Goal: Obtain resource: Obtain resource

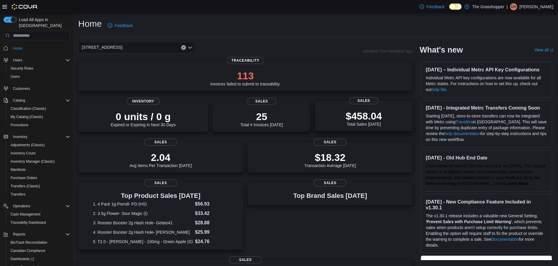
click at [374, 113] on p "$458.04" at bounding box center [364, 116] width 36 height 12
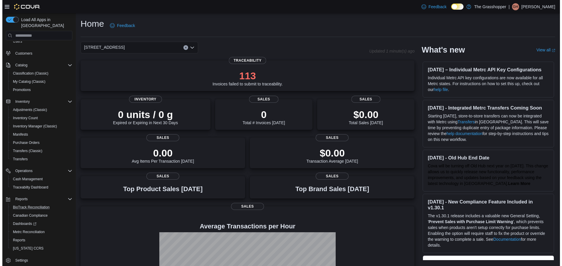
scroll to position [37, 0]
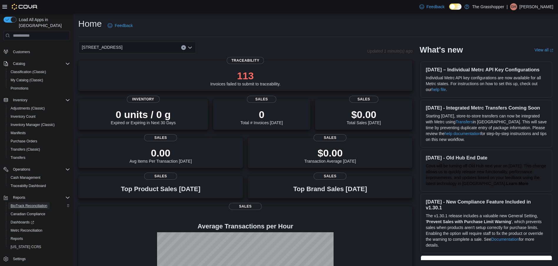
click at [45, 203] on span "BioTrack Reconciliation" at bounding box center [29, 206] width 37 height 7
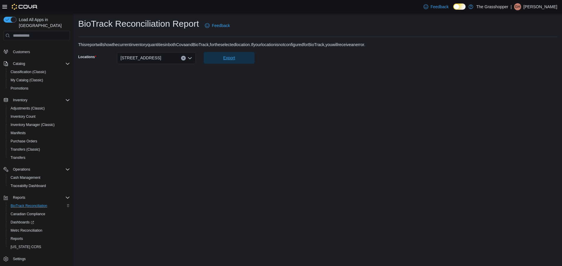
click at [232, 59] on span "Export" at bounding box center [229, 58] width 12 height 6
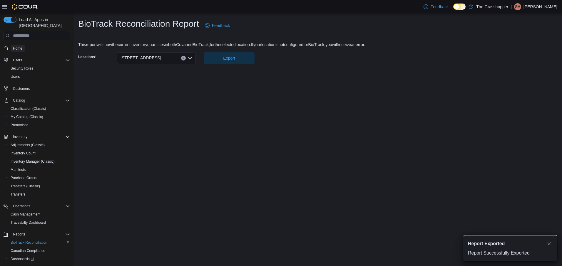
click at [17, 46] on span "Home" at bounding box center [17, 48] width 9 height 5
